Goal: Information Seeking & Learning: Find specific fact

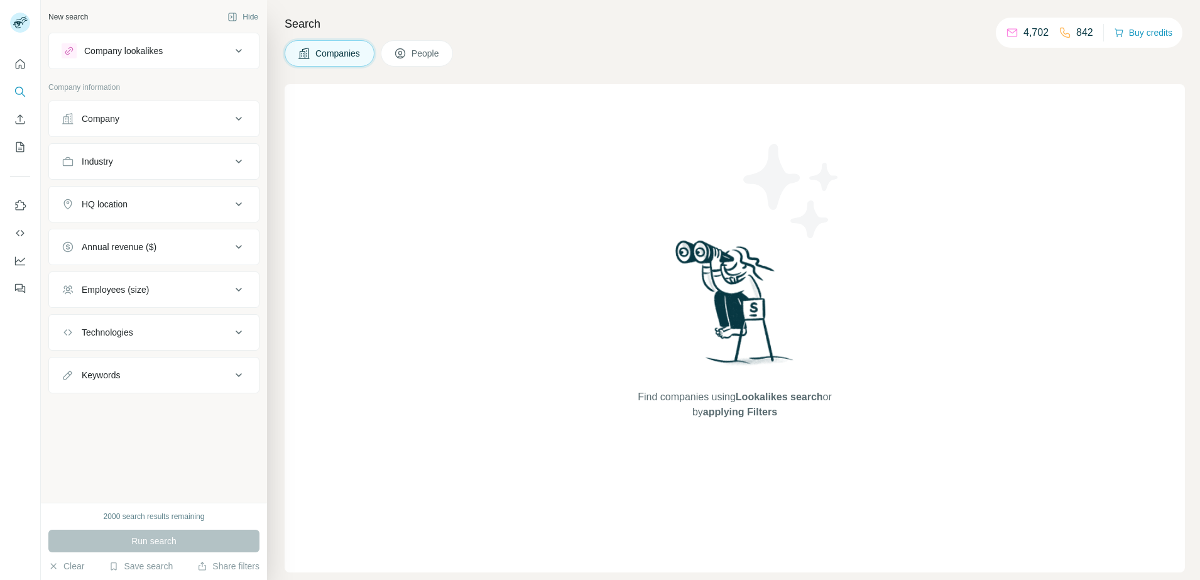
click at [409, 50] on button "People" at bounding box center [417, 53] width 73 height 26
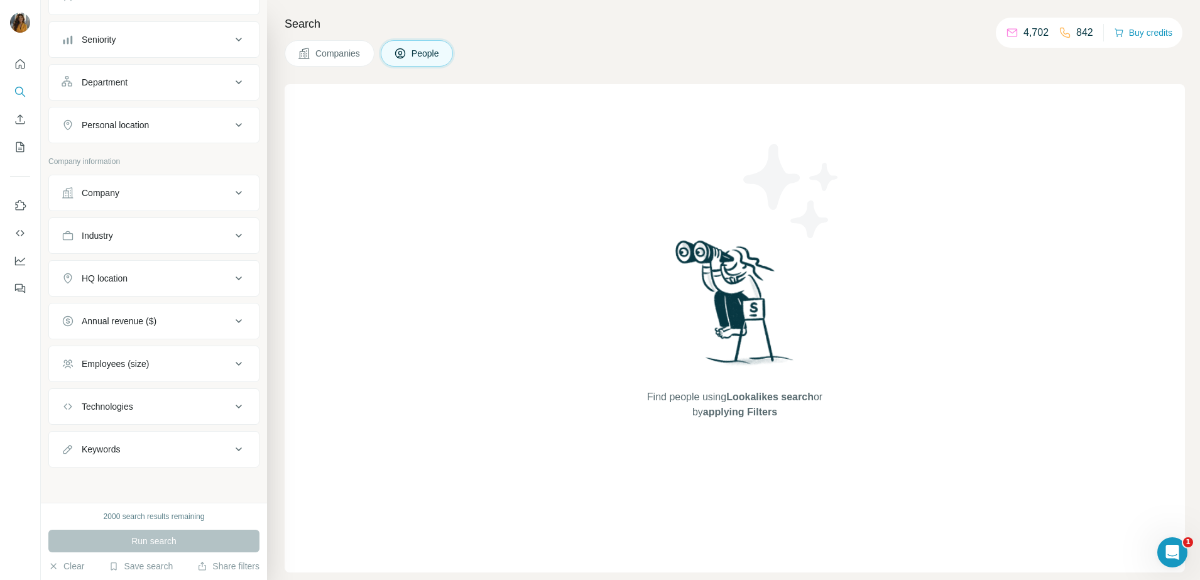
click at [178, 366] on div "Employees (size)" at bounding box center [147, 363] width 170 height 13
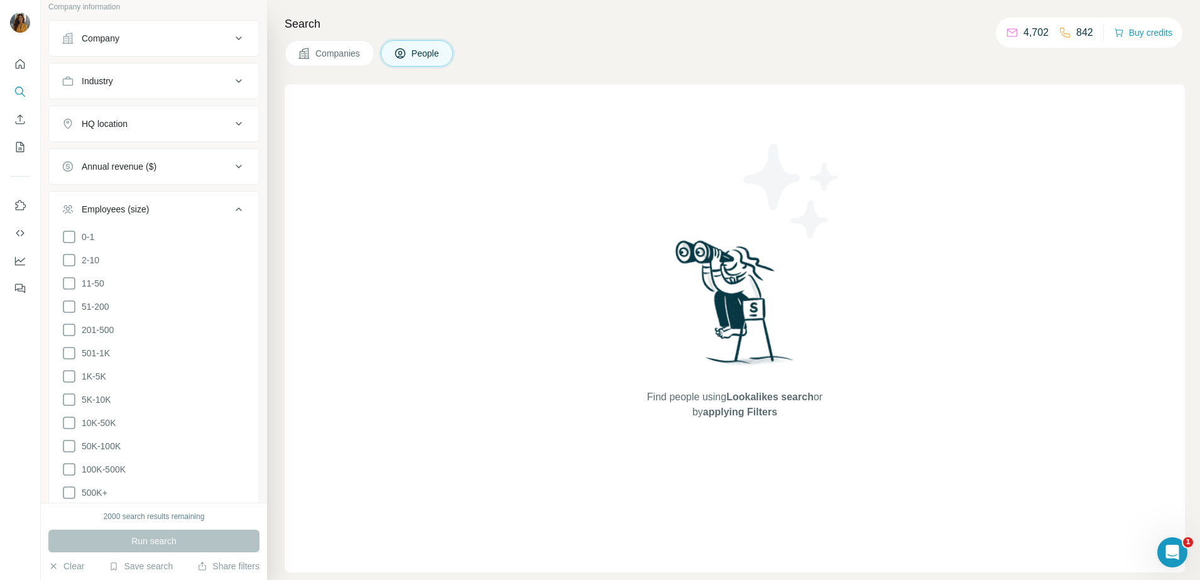
scroll to position [279, 0]
click at [69, 344] on icon at bounding box center [69, 350] width 15 height 15
click at [68, 373] on icon at bounding box center [69, 373] width 15 height 15
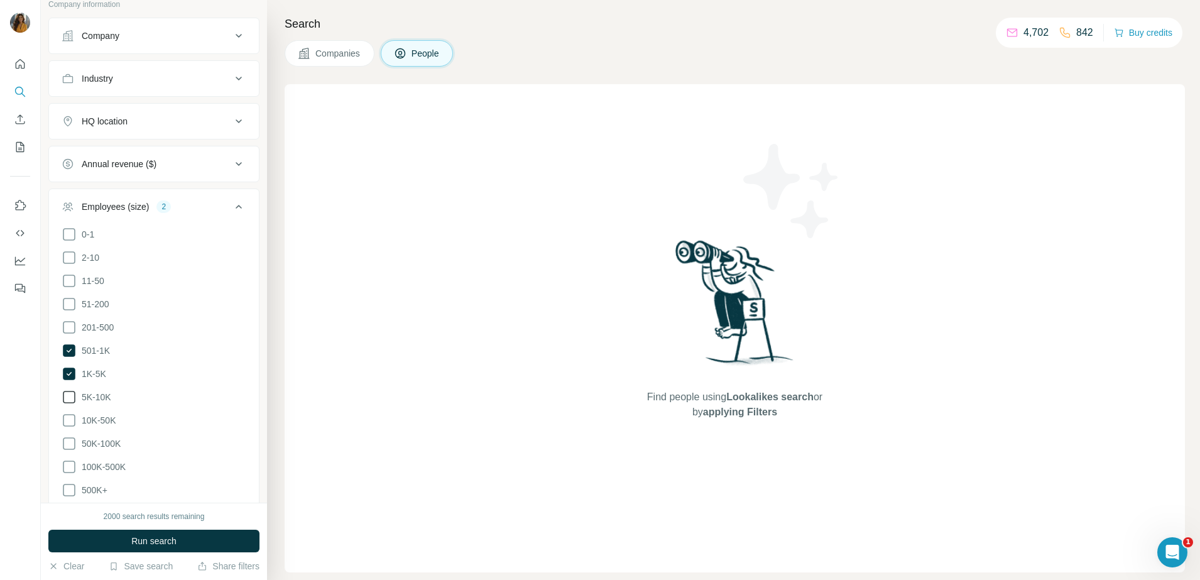
click at [68, 391] on icon at bounding box center [69, 396] width 15 height 15
click at [68, 418] on icon at bounding box center [69, 420] width 15 height 15
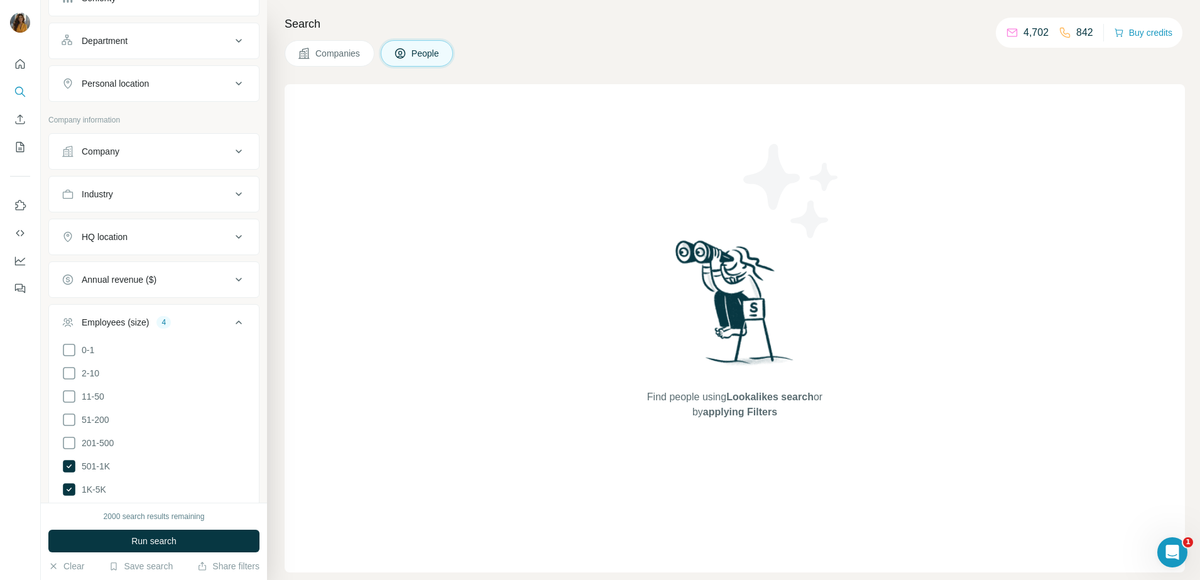
scroll to position [122, 0]
click at [181, 127] on div "Personal location" at bounding box center [147, 125] width 170 height 13
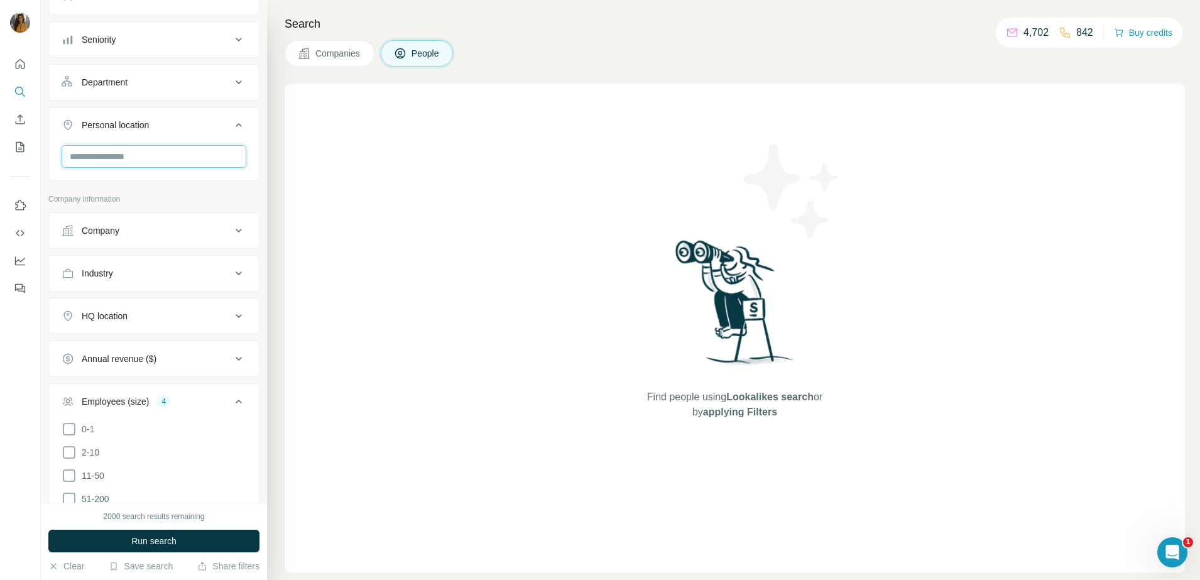
click at [156, 158] on input "text" at bounding box center [154, 156] width 185 height 23
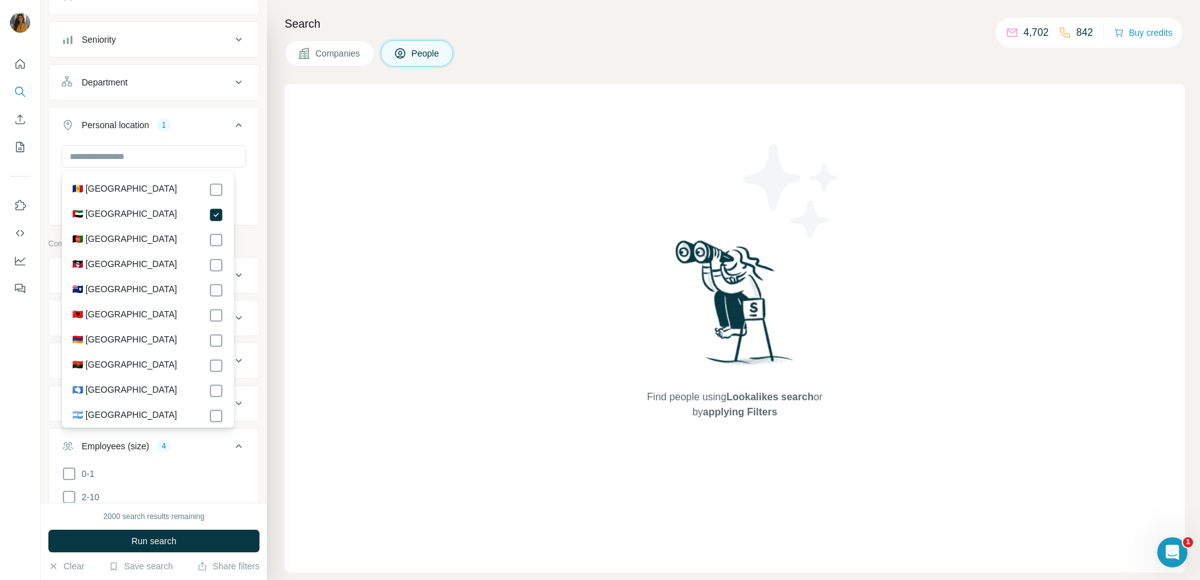
click at [127, 94] on button "Department" at bounding box center [154, 82] width 210 height 30
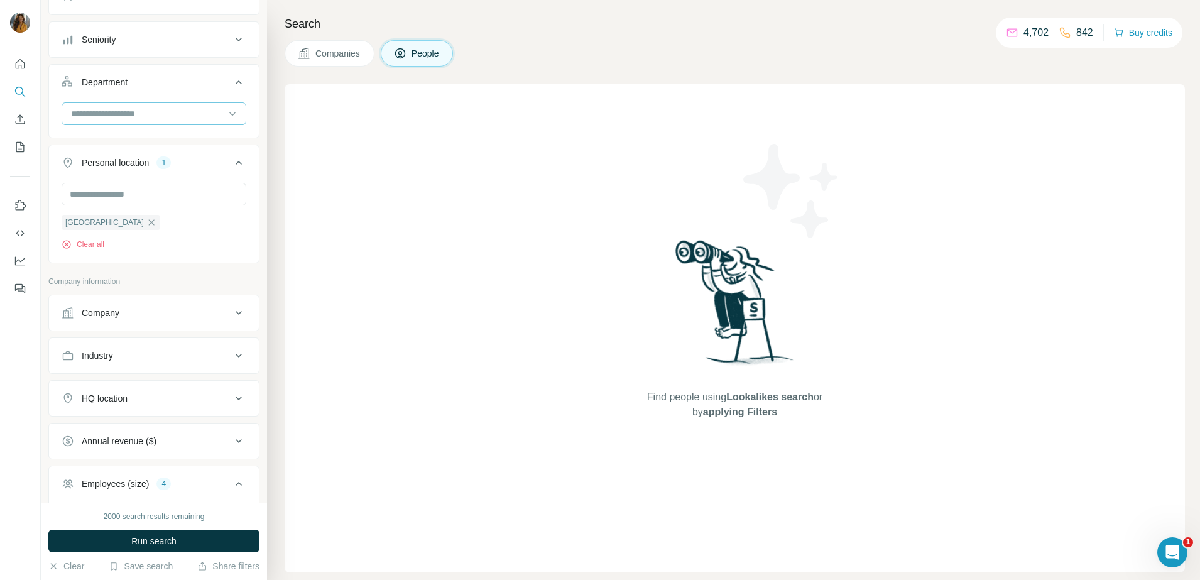
click at [119, 120] on input at bounding box center [147, 114] width 155 height 14
type input "*"
click at [121, 168] on div "HR" at bounding box center [147, 164] width 151 height 13
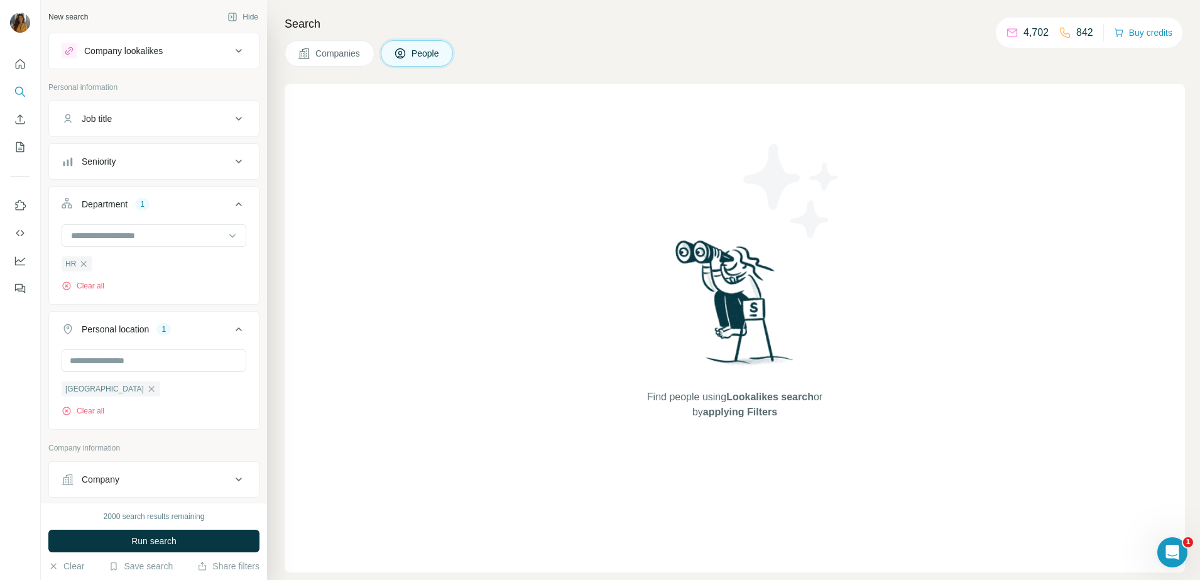
click at [183, 169] on button "Seniority" at bounding box center [154, 161] width 210 height 30
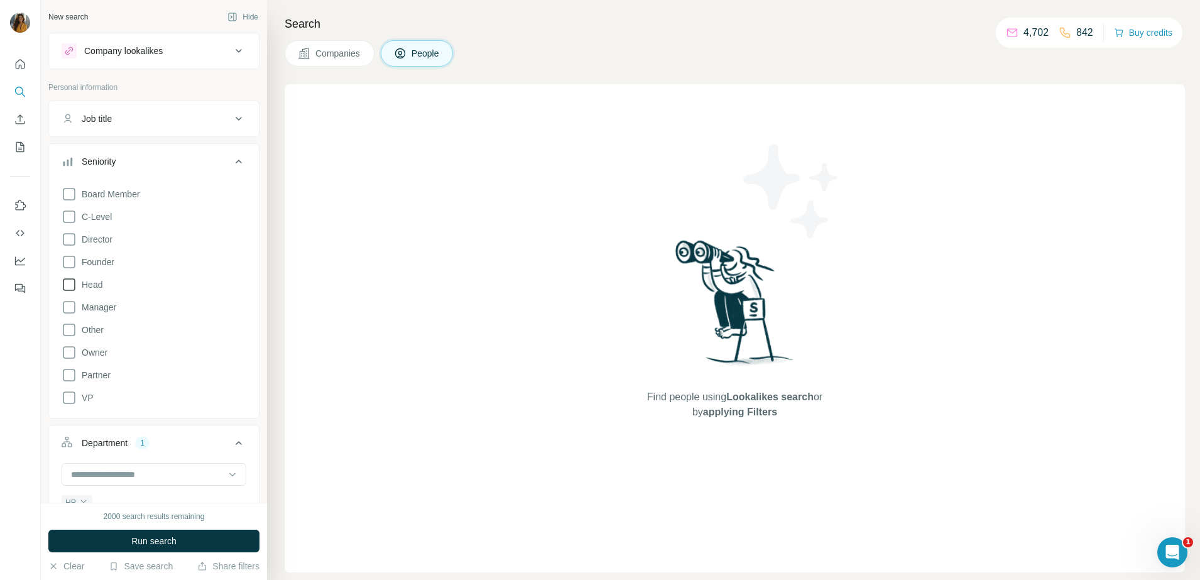
click at [72, 287] on icon at bounding box center [69, 284] width 15 height 15
click at [67, 396] on icon at bounding box center [69, 397] width 15 height 15
click at [73, 219] on icon at bounding box center [69, 216] width 15 height 15
click at [69, 234] on icon at bounding box center [69, 239] width 13 height 13
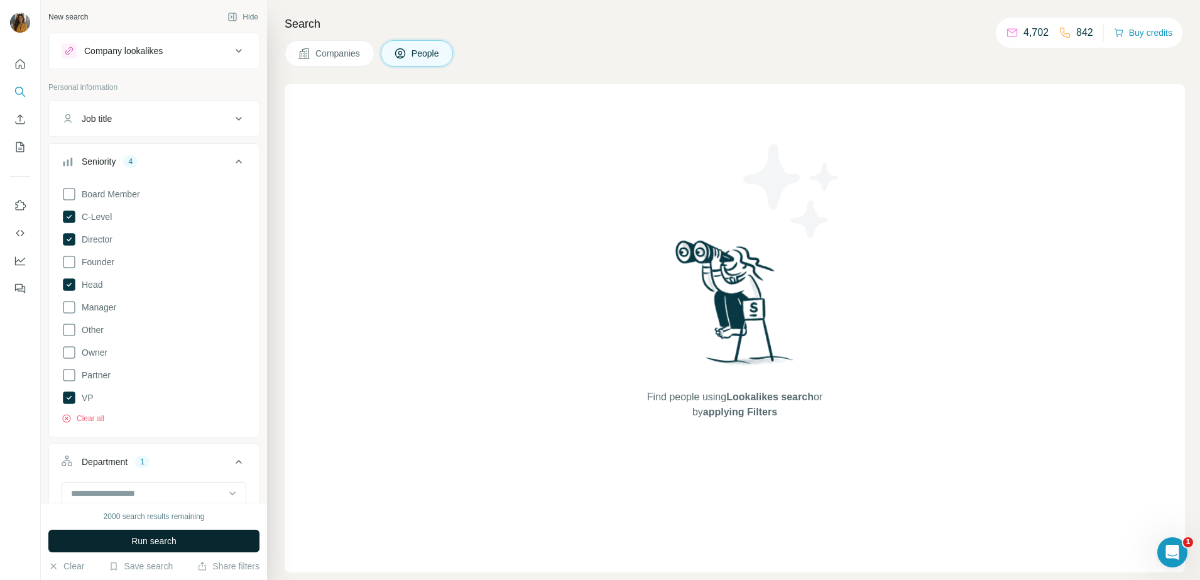
click at [176, 543] on span "Run search" at bounding box center [153, 540] width 45 height 13
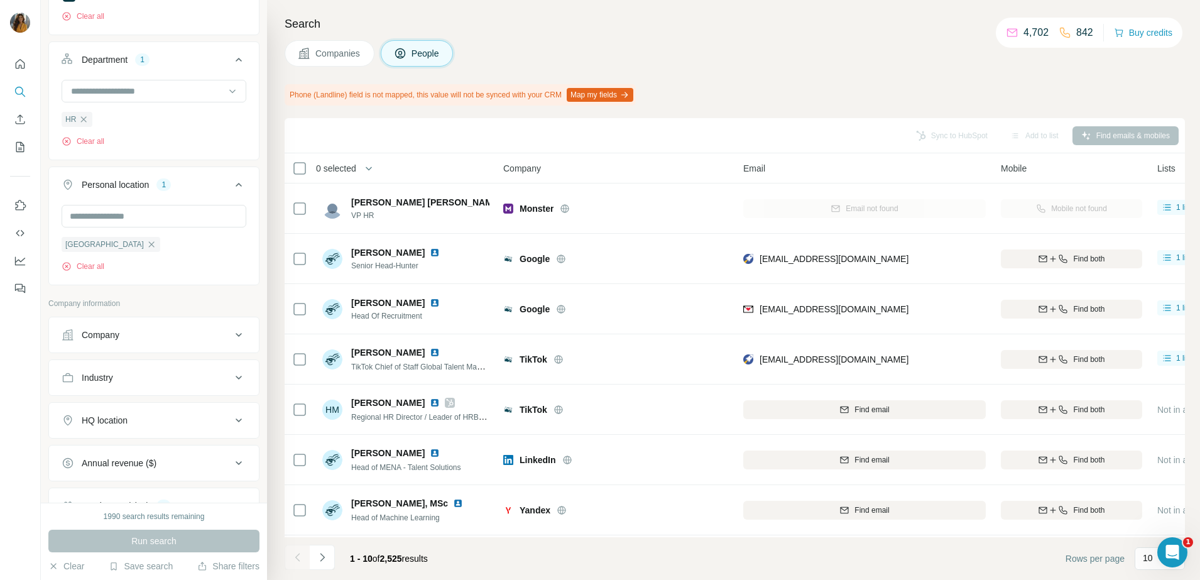
scroll to position [471, 0]
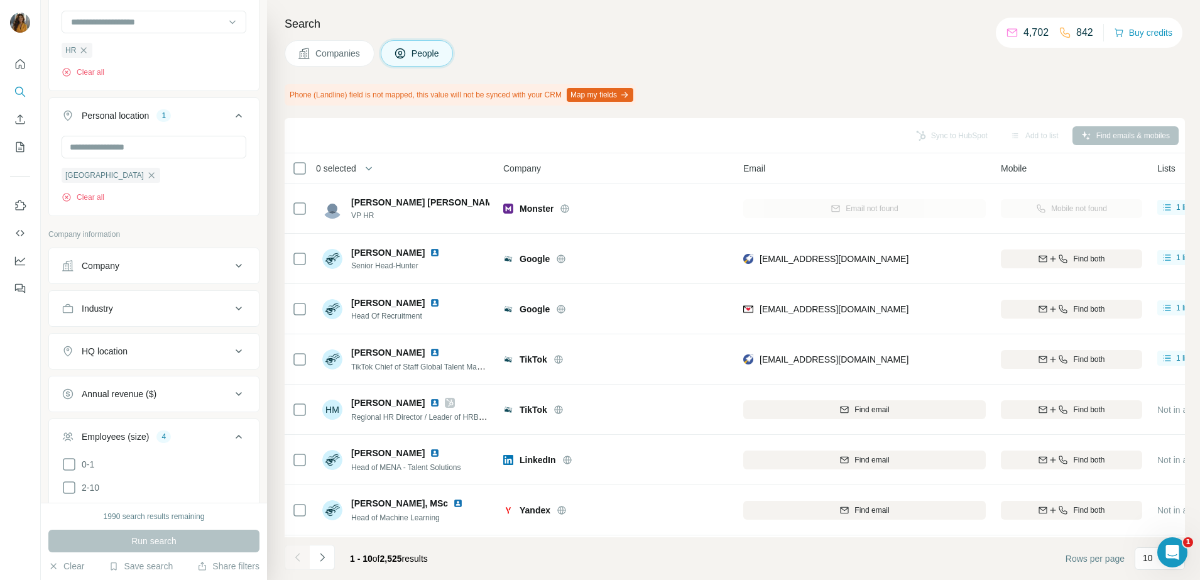
click at [116, 275] on button "Company" at bounding box center [154, 266] width 210 height 30
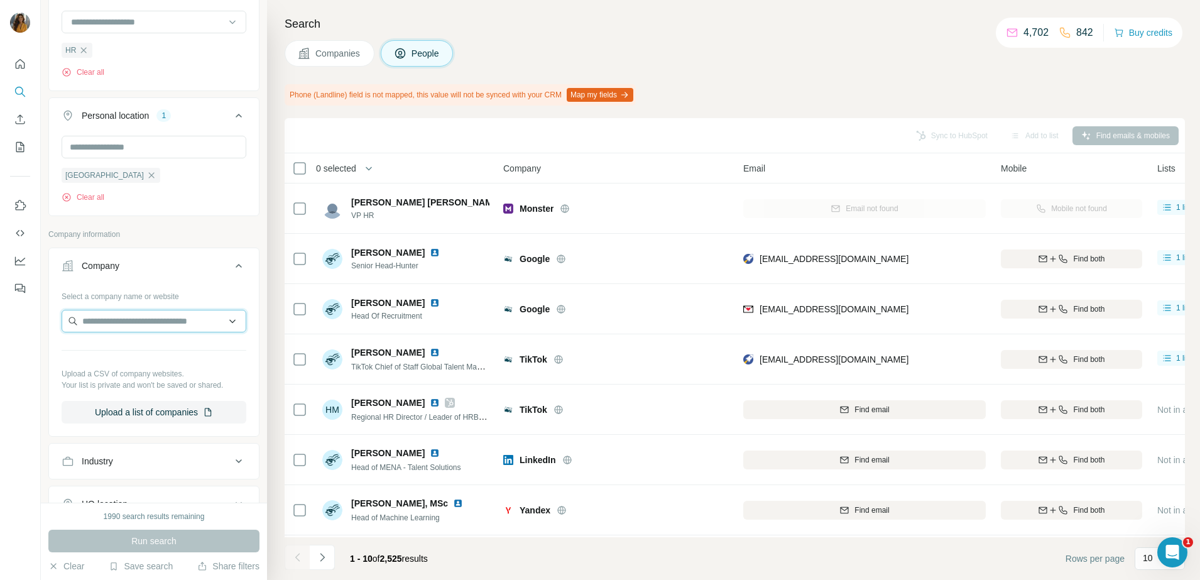
click at [105, 317] on input "text" at bounding box center [154, 321] width 185 height 23
type input "**********"
click at [122, 357] on p "[DOMAIN_NAME]" at bounding box center [146, 362] width 99 height 11
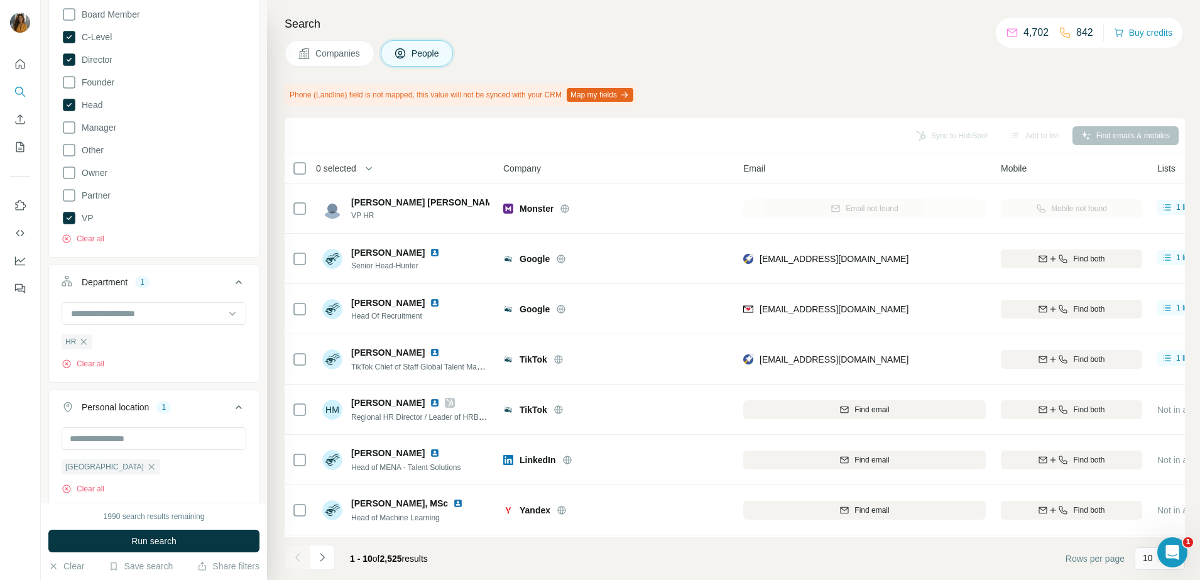
scroll to position [157, 0]
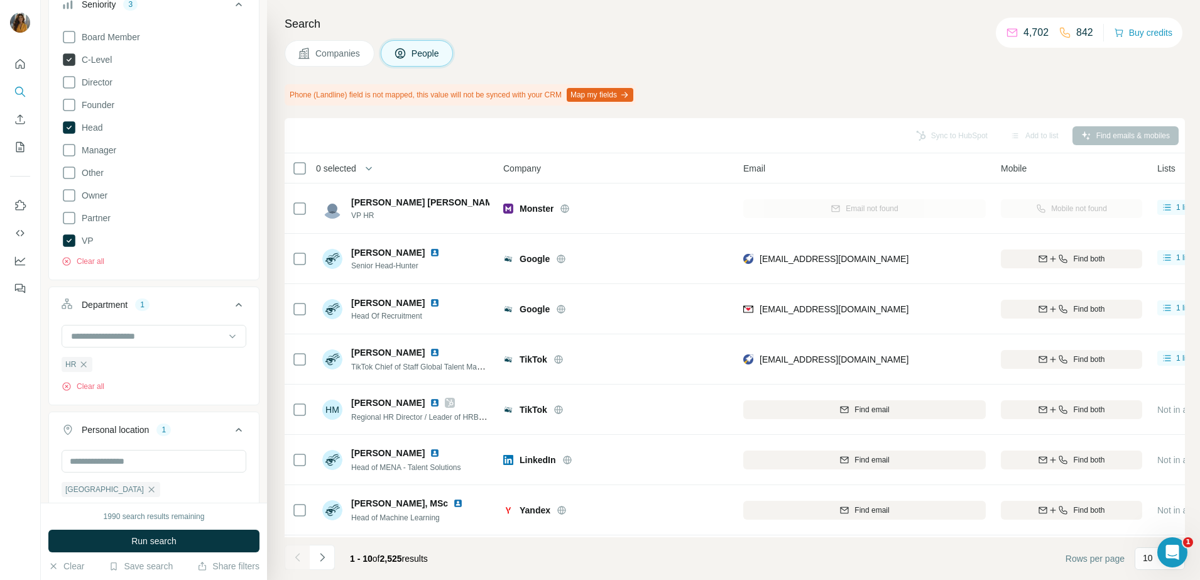
click at [90, 67] on label "C-Level" at bounding box center [87, 59] width 50 height 15
click at [96, 132] on span "Head" at bounding box center [90, 127] width 26 height 13
click at [87, 239] on span "VP" at bounding box center [85, 240] width 17 height 13
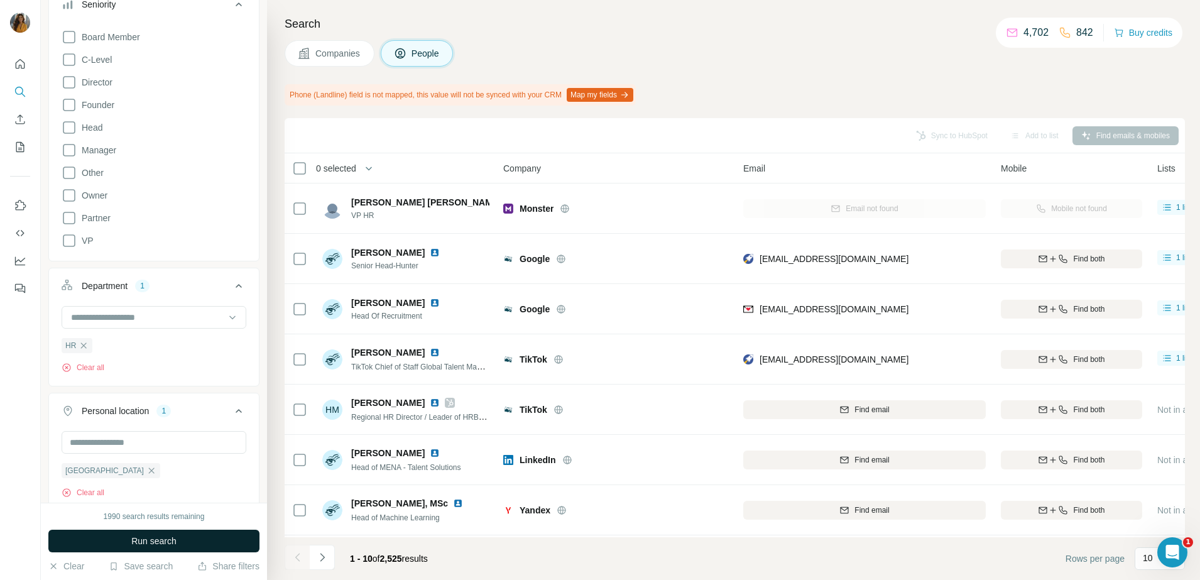
click at [211, 536] on button "Run search" at bounding box center [153, 540] width 211 height 23
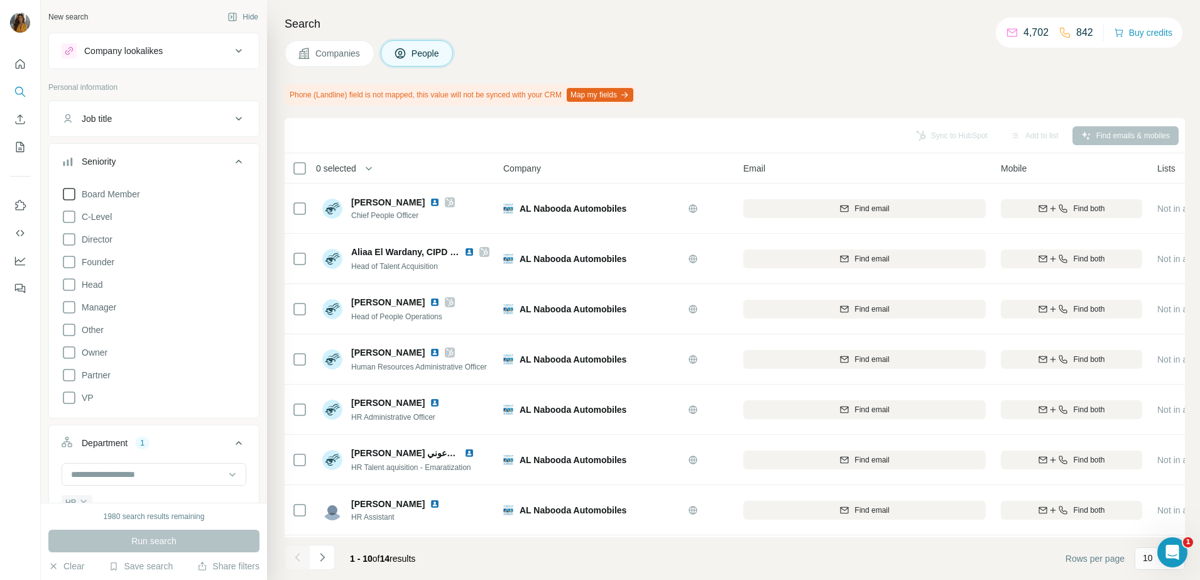
click at [84, 188] on span "Board Member" at bounding box center [108, 194] width 63 height 13
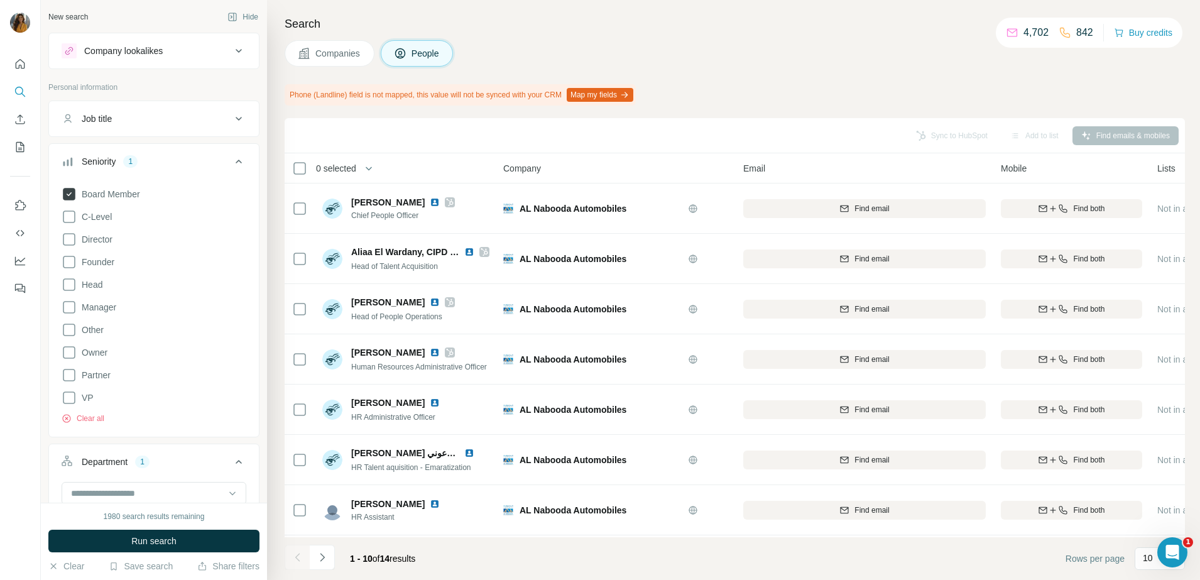
click at [85, 197] on span "Board Member" at bounding box center [108, 194] width 63 height 13
click at [92, 286] on span "Head" at bounding box center [90, 284] width 26 height 13
click at [87, 400] on span "VP" at bounding box center [85, 397] width 17 height 13
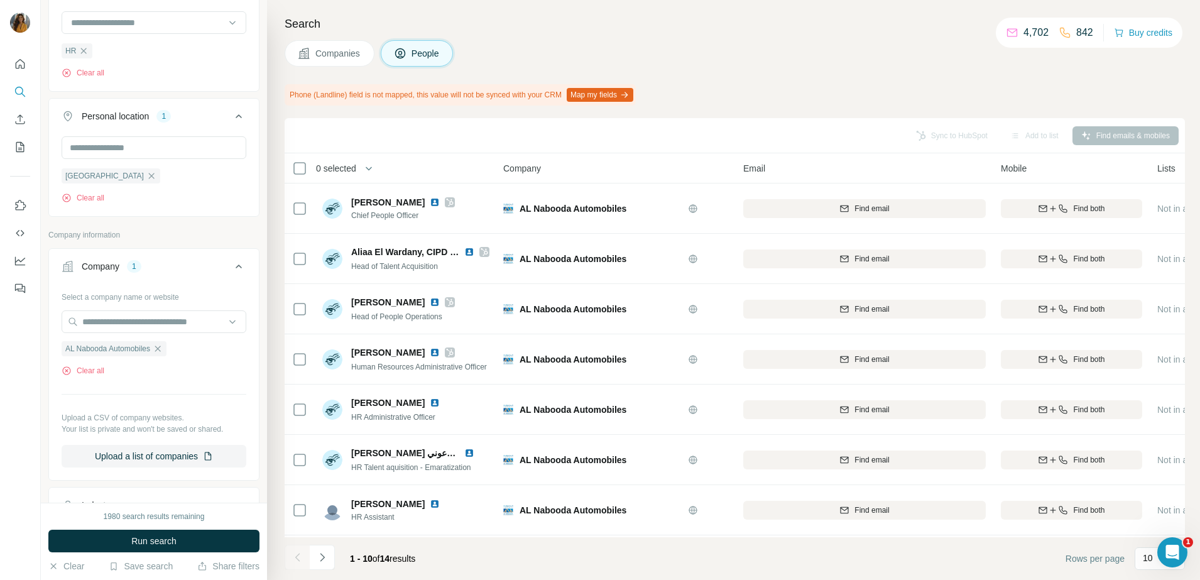
scroll to position [471, 0]
click at [161, 350] on icon "button" at bounding box center [158, 348] width 6 height 6
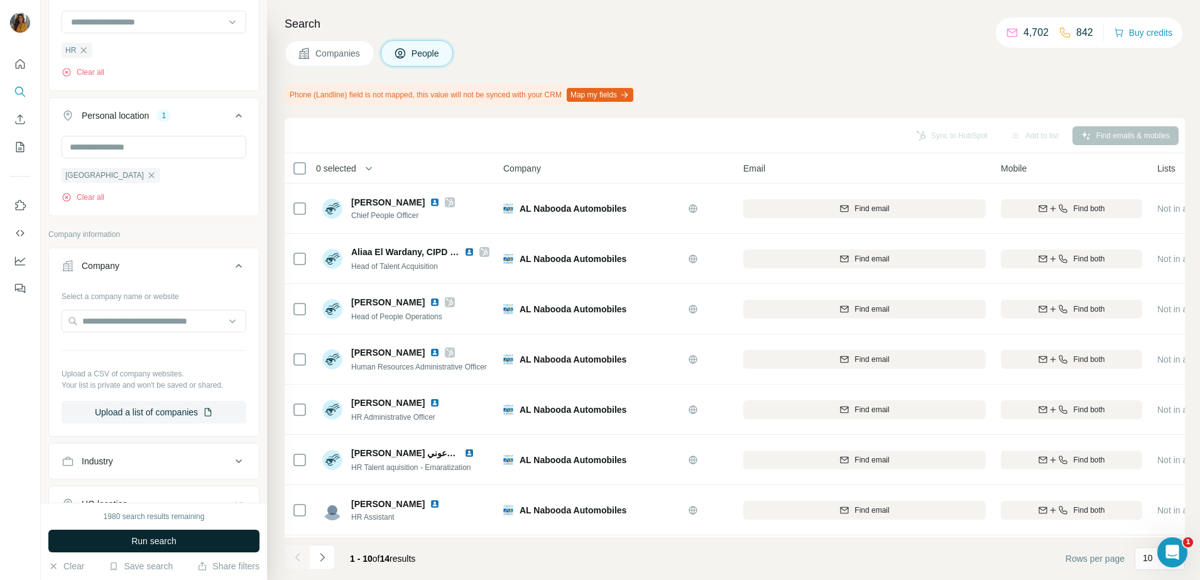
click at [166, 531] on button "Run search" at bounding box center [153, 540] width 211 height 23
